Goal: Task Accomplishment & Management: Manage account settings

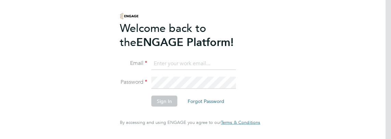
type input "[PERSON_NAME][EMAIL_ADDRESS][PERSON_NAME][DOMAIN_NAME]"
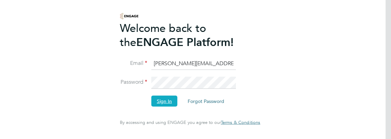
click at [157, 102] on button "Sign In" at bounding box center [164, 100] width 26 height 11
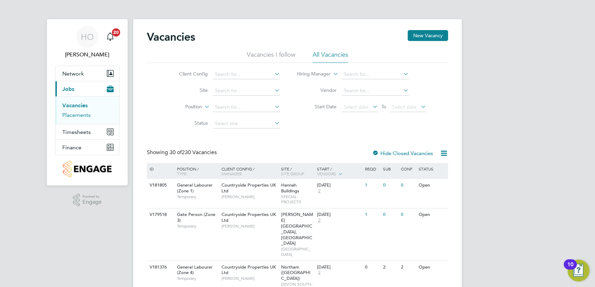
click at [70, 113] on link "Placements" at bounding box center [76, 115] width 28 height 7
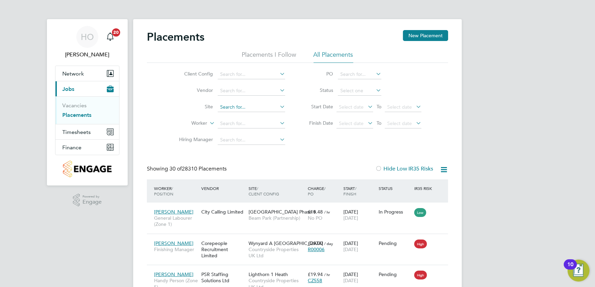
click at [241, 108] on input at bounding box center [251, 108] width 67 height 10
click at [248, 116] on li "Keresley 1 HA" at bounding box center [252, 116] width 68 height 9
type input "Keresley 1 HA"
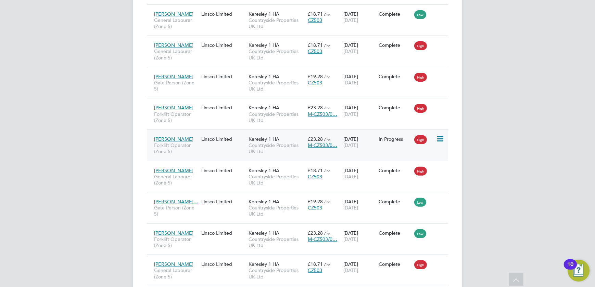
click at [366, 138] on div "23 Jul 2025 24 Jan 2027" at bounding box center [359, 142] width 36 height 19
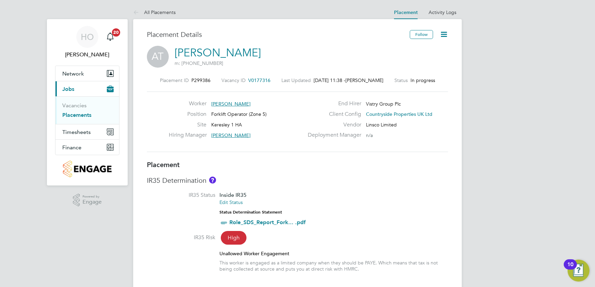
click at [448, 37] on icon at bounding box center [443, 34] width 9 height 9
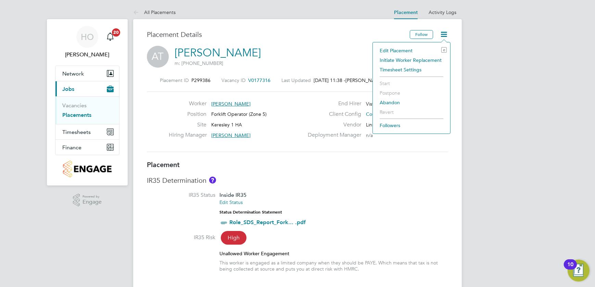
click at [427, 50] on li "Edit Placement e" at bounding box center [411, 51] width 70 height 10
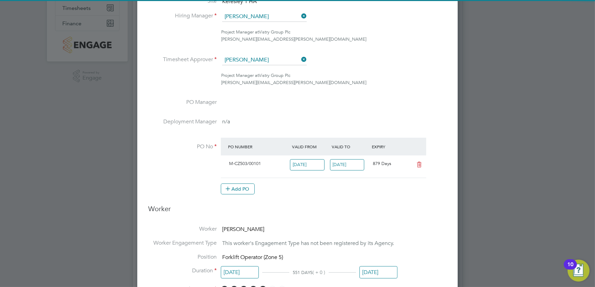
click at [355, 167] on input "29 Feb 2028" at bounding box center [347, 164] width 35 height 11
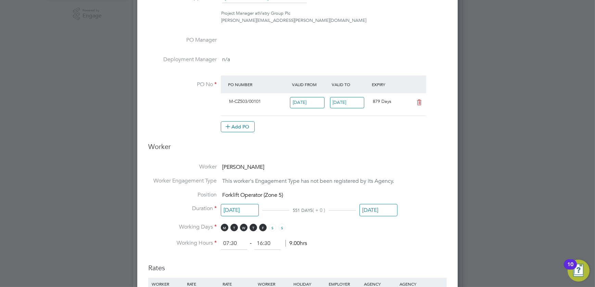
click at [389, 205] on input "24 Jan 2027" at bounding box center [378, 210] width 38 height 13
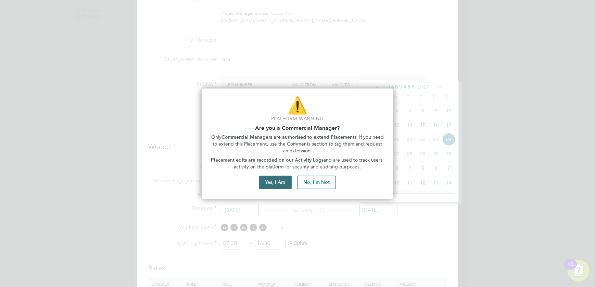
click at [271, 185] on button "Yes, I Am" at bounding box center [275, 183] width 33 height 14
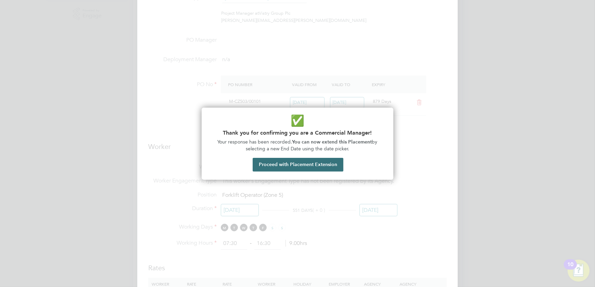
click at [304, 166] on button "Proceed with Placement Extension" at bounding box center [298, 165] width 91 height 14
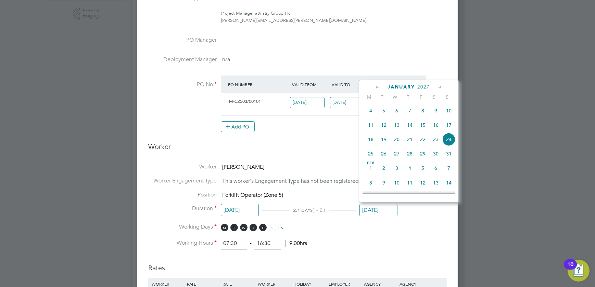
click at [372, 88] on div "January 2027" at bounding box center [408, 87] width 92 height 7
click at [375, 88] on icon at bounding box center [377, 88] width 7 height 8
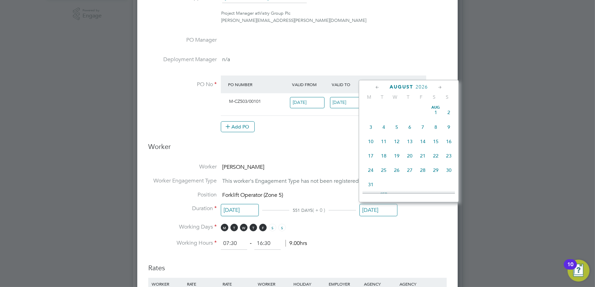
click at [375, 88] on icon at bounding box center [377, 88] width 7 height 8
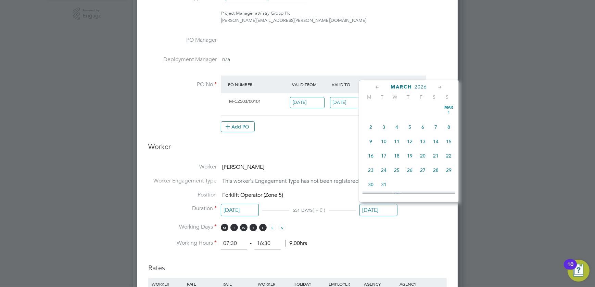
click at [375, 88] on icon at bounding box center [377, 88] width 7 height 8
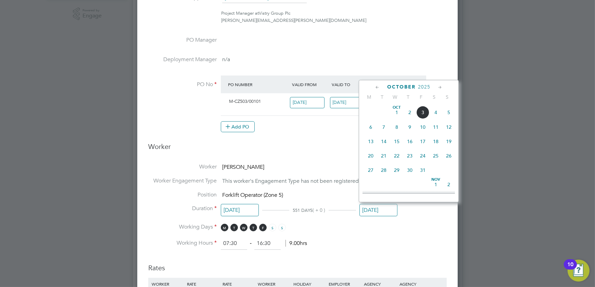
click at [375, 88] on icon at bounding box center [377, 88] width 7 height 8
click at [423, 142] on span "19" at bounding box center [422, 141] width 13 height 13
type input "19 Sep 2025"
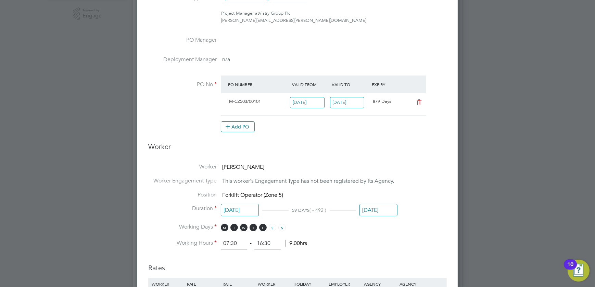
click at [435, 215] on li "Duration 23 Jul 2025 59 DAYS ( - 492 ) 19 Sep 2025" at bounding box center [297, 214] width 298 height 18
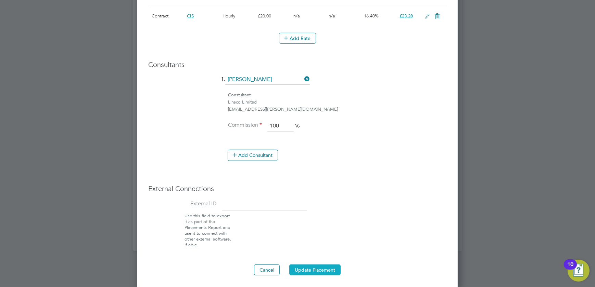
click at [323, 265] on button "Update Placement" at bounding box center [314, 270] width 51 height 11
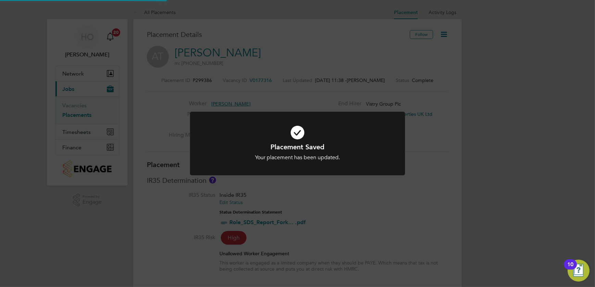
click at [512, 188] on div "Placement Saved Your placement has been updated. Cancel Okay" at bounding box center [297, 143] width 595 height 287
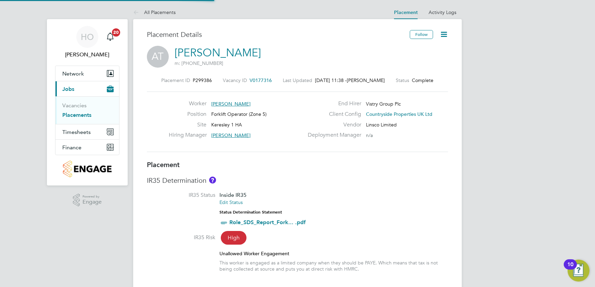
click at [72, 116] on link "Placements" at bounding box center [76, 115] width 29 height 7
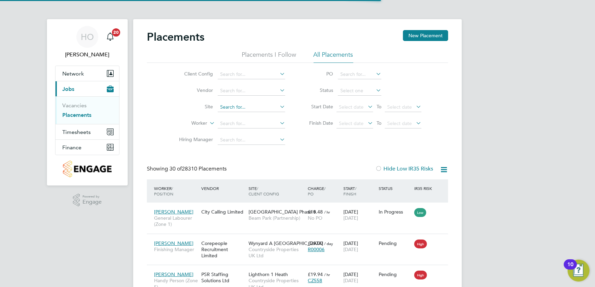
click at [255, 103] on input at bounding box center [251, 108] width 67 height 10
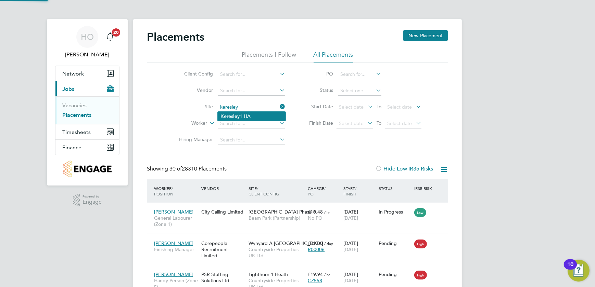
click at [243, 116] on li "Keresley 1 HA" at bounding box center [252, 116] width 68 height 9
type input "Keresley 1 HA"
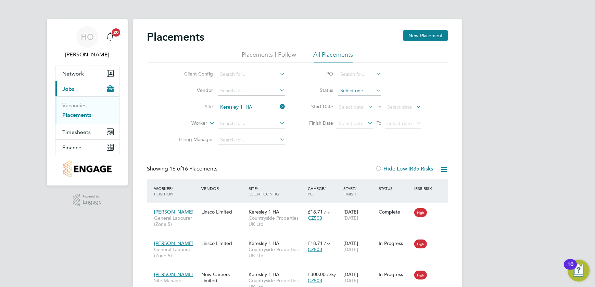
click at [369, 91] on input at bounding box center [359, 91] width 43 height 10
click at [362, 129] on li "In Progress" at bounding box center [360, 127] width 44 height 9
type input "In Progress"
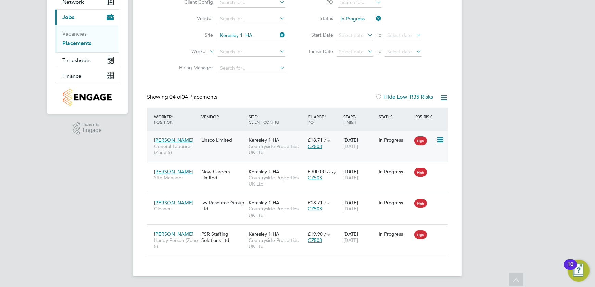
click at [280, 144] on span "Countryside Properties UK Ltd" at bounding box center [276, 149] width 56 height 12
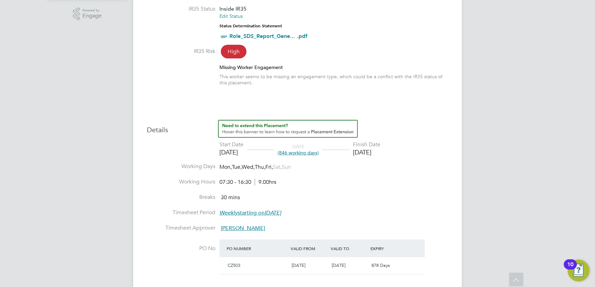
click at [422, 127] on h3 "Details" at bounding box center [297, 127] width 301 height 14
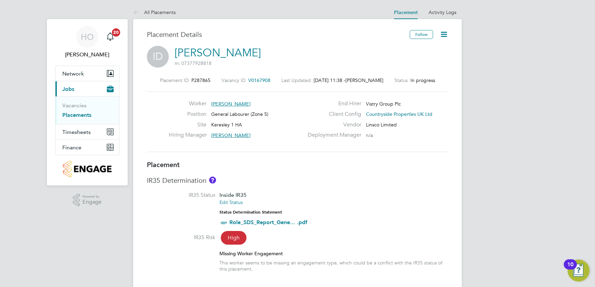
click at [448, 31] on icon at bounding box center [443, 34] width 9 height 9
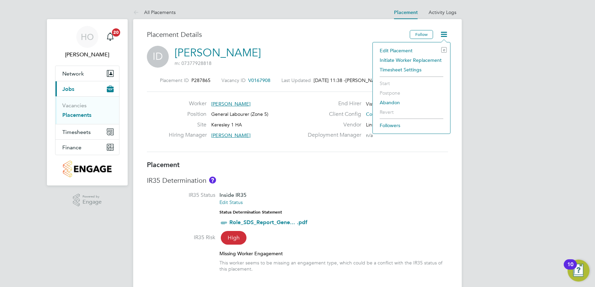
click at [409, 49] on li "Edit Placement e" at bounding box center [411, 51] width 70 height 10
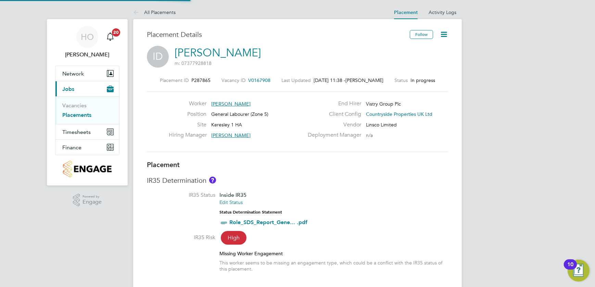
type input "Dean Jarrett"
type input "05 May 2025"
type input "31 Jul 2028"
type input "07:30"
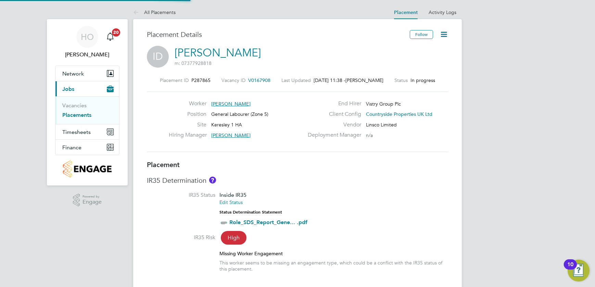
type input "16:30"
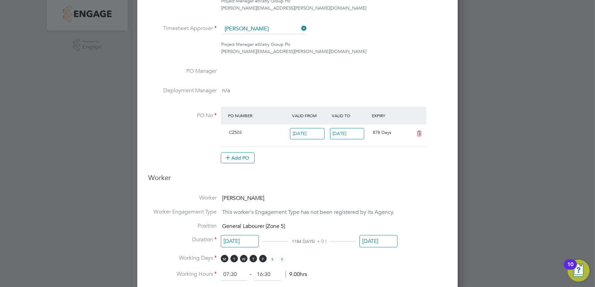
click at [375, 245] on input "31 Jul 2028" at bounding box center [378, 241] width 38 height 13
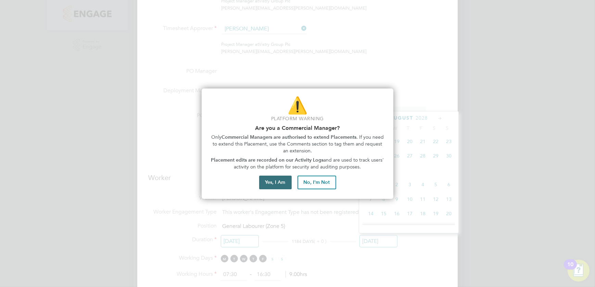
click at [281, 183] on button "Yes, I Am" at bounding box center [275, 183] width 33 height 14
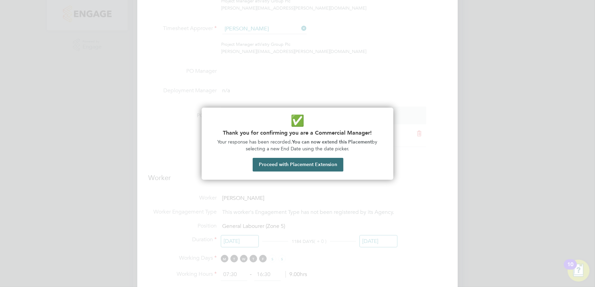
click at [309, 169] on button "Proceed with Placement Extension" at bounding box center [298, 165] width 91 height 14
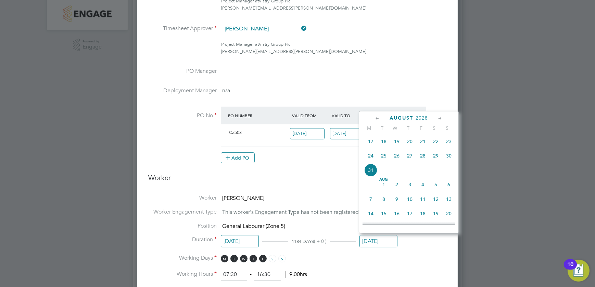
click at [370, 118] on div "August 2028" at bounding box center [408, 118] width 92 height 7
click at [375, 118] on icon at bounding box center [377, 119] width 7 height 8
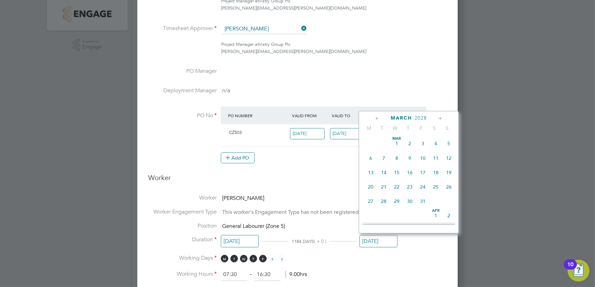
click at [375, 118] on icon at bounding box center [377, 119] width 7 height 8
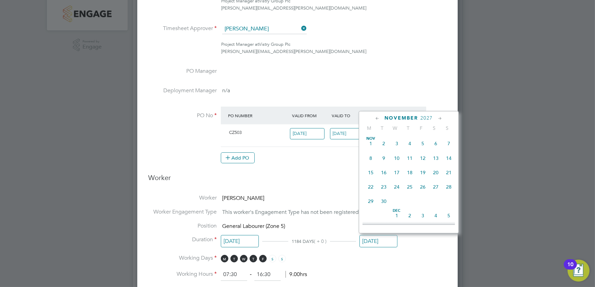
click at [375, 118] on icon at bounding box center [377, 119] width 7 height 8
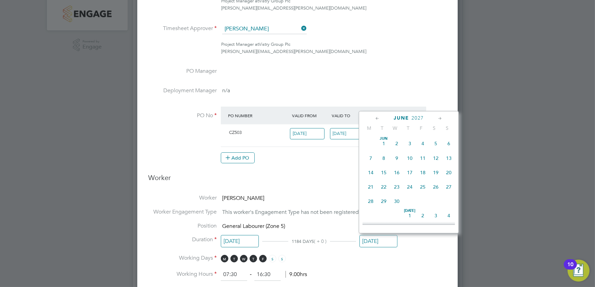
click at [375, 118] on icon at bounding box center [377, 119] width 7 height 8
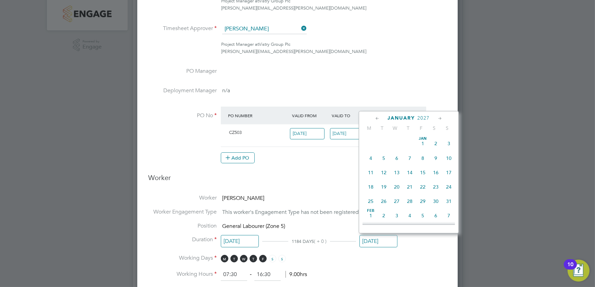
click at [375, 118] on icon at bounding box center [377, 119] width 7 height 8
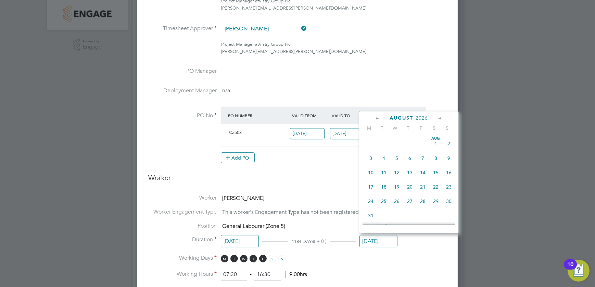
click at [375, 118] on icon at bounding box center [377, 119] width 7 height 8
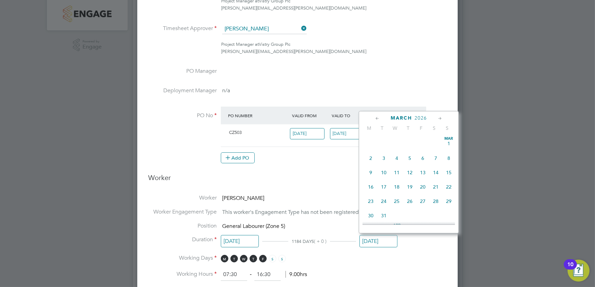
click at [375, 118] on icon at bounding box center [377, 119] width 7 height 8
click at [421, 144] on span "3" at bounding box center [422, 143] width 13 height 13
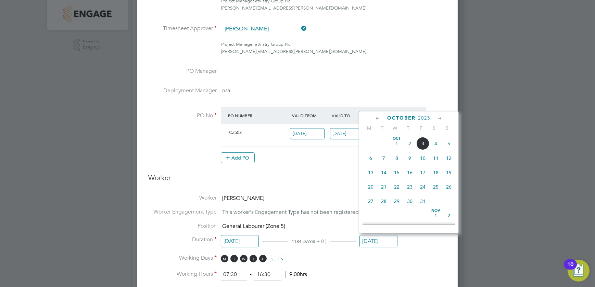
type input "03 Oct 2025"
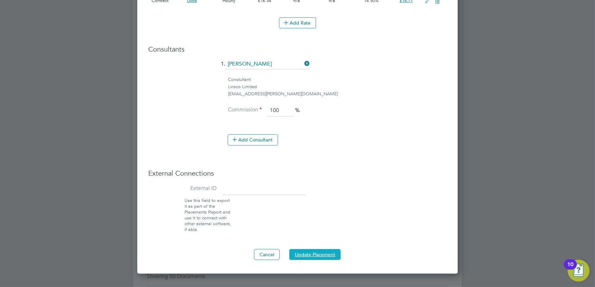
click at [323, 253] on button "Update Placement" at bounding box center [314, 254] width 51 height 11
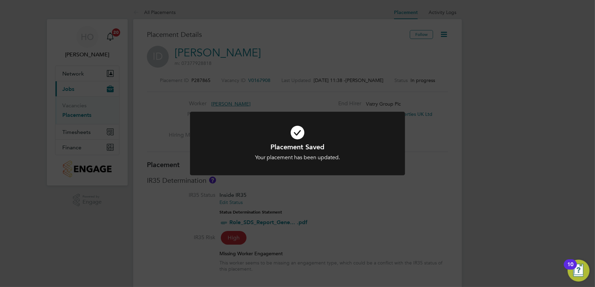
scroll to position [3, 3]
click at [263, 65] on div "Placement Saved Your placement has been updated. Cancel Okay" at bounding box center [297, 143] width 595 height 287
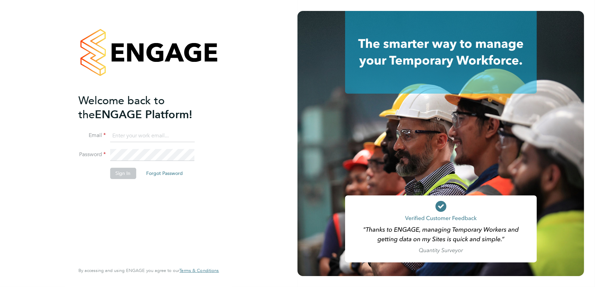
type input "harry.owen@vistry.co.uk"
click at [116, 183] on li "Sign In Forgot Password" at bounding box center [144, 177] width 133 height 18
click at [121, 177] on button "Sign In" at bounding box center [123, 173] width 26 height 11
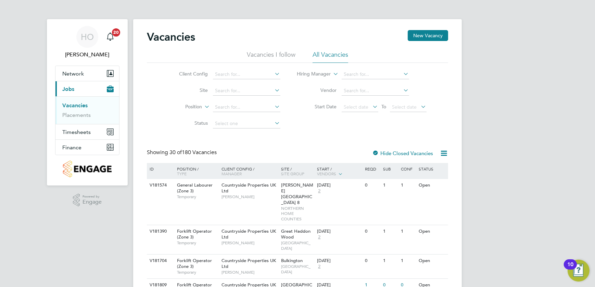
click at [424, 43] on div "Vacancies New Vacancy" at bounding box center [297, 40] width 301 height 21
click at [425, 35] on button "New Vacancy" at bounding box center [428, 35] width 40 height 11
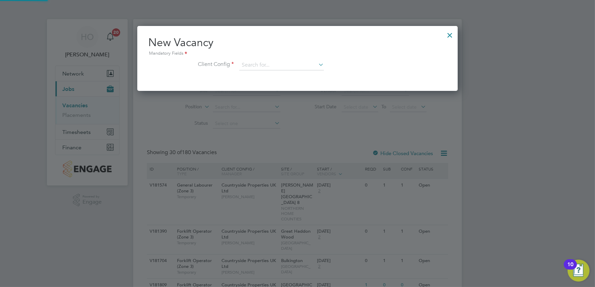
scroll to position [65, 320]
click at [336, 54] on div "Mandatory Fields" at bounding box center [297, 54] width 298 height 8
click at [317, 65] on input at bounding box center [281, 65] width 85 height 10
click at [314, 146] on li "Countryside Properties UK Ltd" at bounding box center [326, 148] width 175 height 9
type input "Countryside Properties UK Ltd"
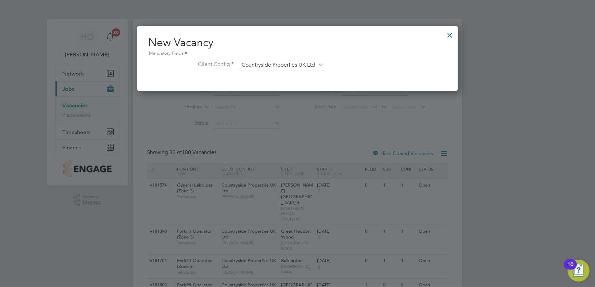
scroll to position [114, 320]
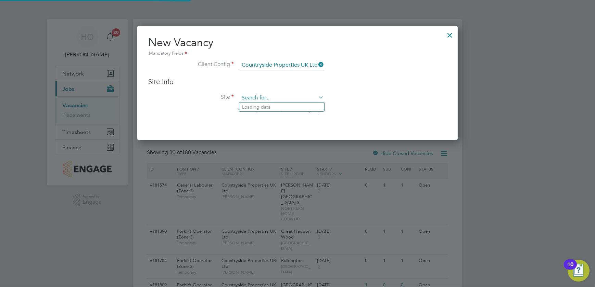
click at [295, 96] on input at bounding box center [281, 98] width 85 height 10
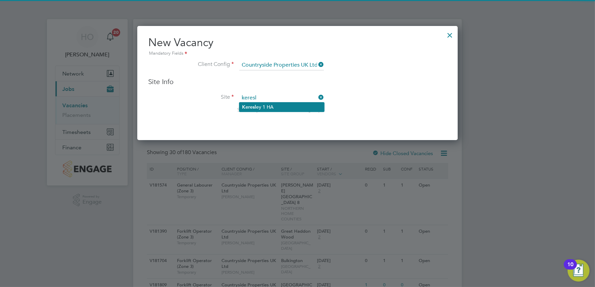
click at [293, 110] on li "Keresl ey 1 HA" at bounding box center [281, 107] width 85 height 9
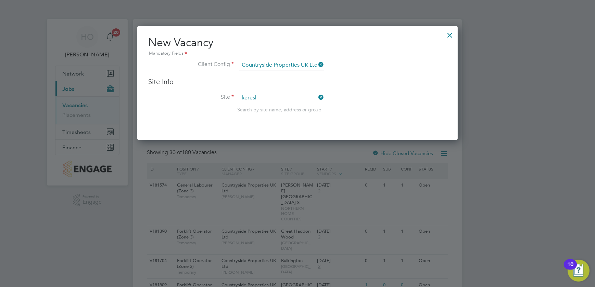
type input "Keresley 1 HA"
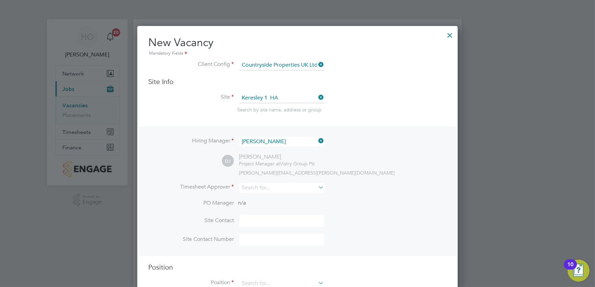
scroll to position [282, 320]
click at [277, 240] on li "Harr y Owen" at bounding box center [301, 243] width 124 height 9
type input "[PERSON_NAME]"
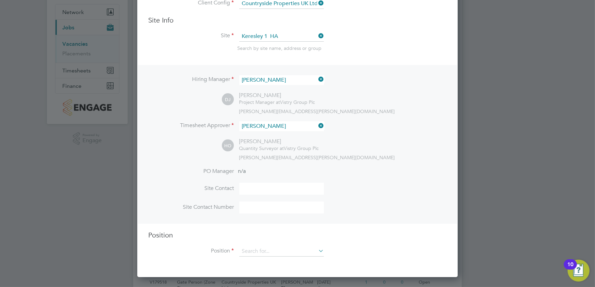
scroll to position [62, 0]
click at [286, 128] on input at bounding box center [281, 126] width 85 height 10
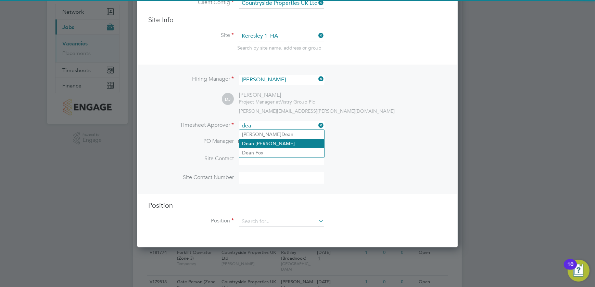
click at [285, 140] on li "Dea n Jarrett" at bounding box center [281, 143] width 85 height 9
type input "Dean Jarrett"
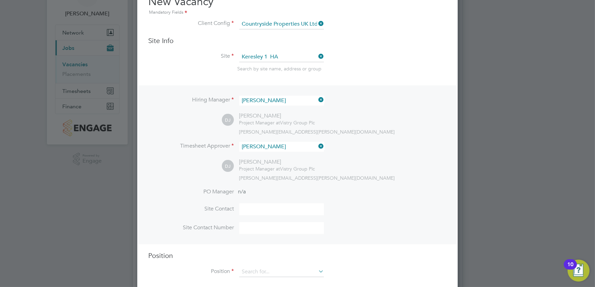
scroll to position [0, 0]
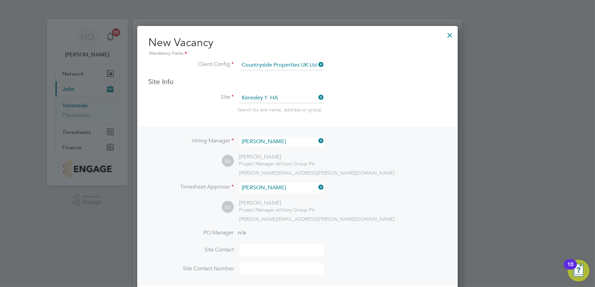
click at [527, 95] on div at bounding box center [297, 143] width 595 height 287
click at [447, 30] on div at bounding box center [449, 33] width 12 height 12
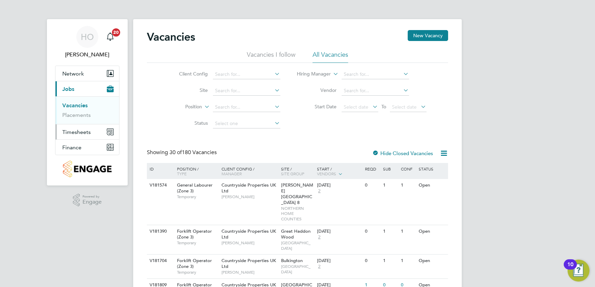
click at [78, 136] on button "Timesheets" at bounding box center [87, 132] width 64 height 15
click at [79, 122] on link "Timesheets" at bounding box center [76, 121] width 28 height 7
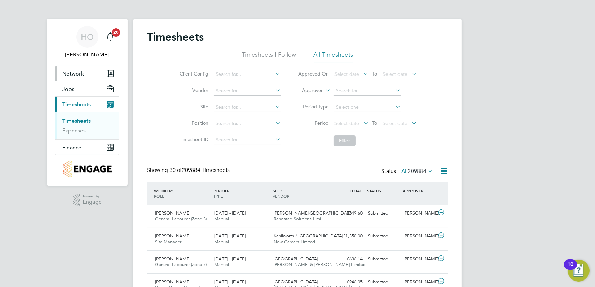
click at [91, 73] on button "Network" at bounding box center [87, 73] width 64 height 15
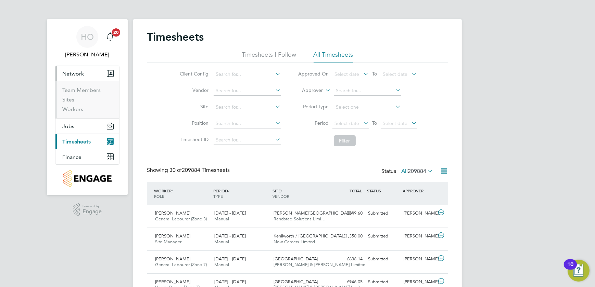
click at [88, 72] on button "Network" at bounding box center [87, 73] width 64 height 15
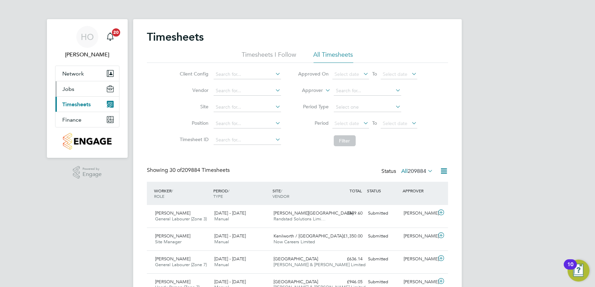
click at [83, 91] on button "Jobs" at bounding box center [87, 88] width 64 height 15
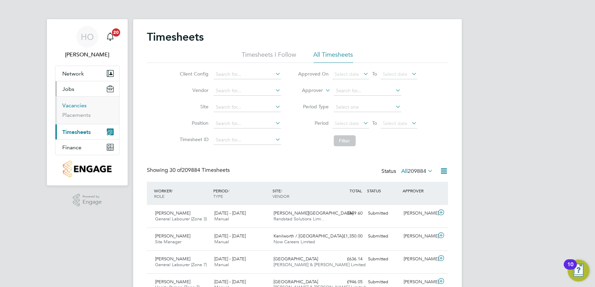
click at [82, 106] on link "Vacancies" at bounding box center [74, 105] width 24 height 7
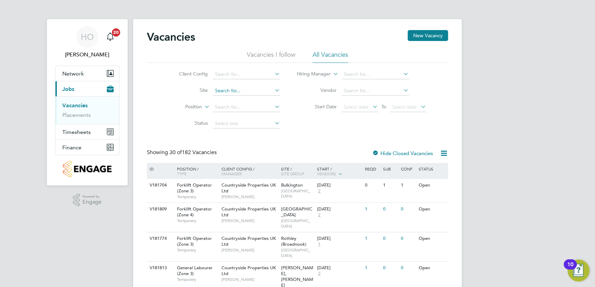
click at [260, 87] on input at bounding box center [246, 91] width 67 height 10
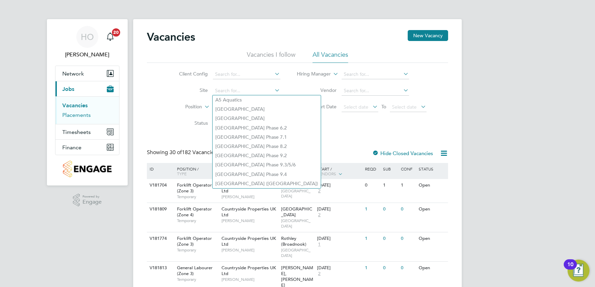
click at [86, 118] on link "Placements" at bounding box center [76, 115] width 28 height 7
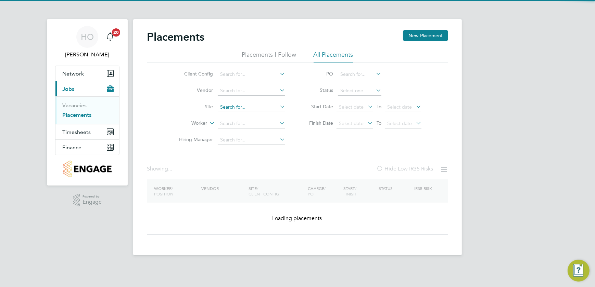
click at [241, 109] on input at bounding box center [251, 108] width 67 height 10
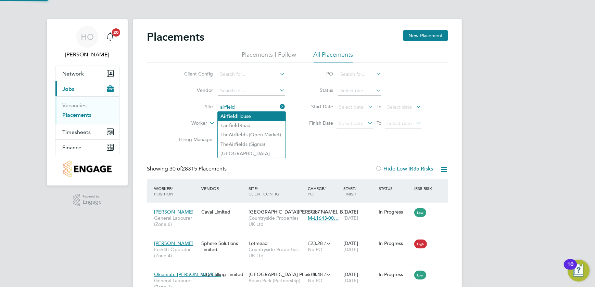
click at [242, 117] on li "Airfield House" at bounding box center [252, 116] width 68 height 9
type input "[GEOGRAPHIC_DATA]"
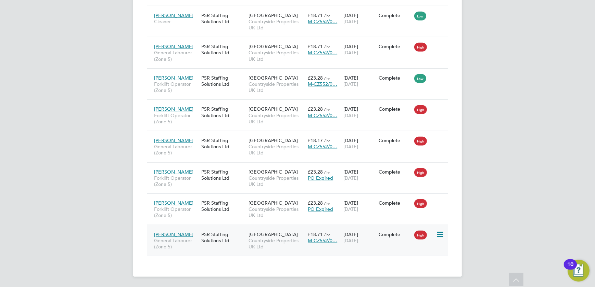
click at [387, 241] on div "Stefan Cirlan General Labourer (Zone 5) PSR Staffing Solutions Ltd Airfield Hou…" at bounding box center [297, 240] width 301 height 31
click at [358, 246] on div "08 Sep 2025 26 Sep 2025" at bounding box center [359, 237] width 36 height 19
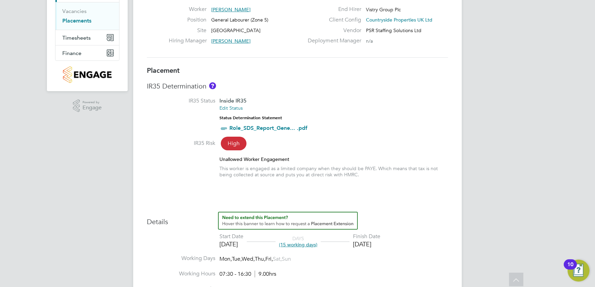
scroll to position [93, 0]
